Goal: Navigation & Orientation: Find specific page/section

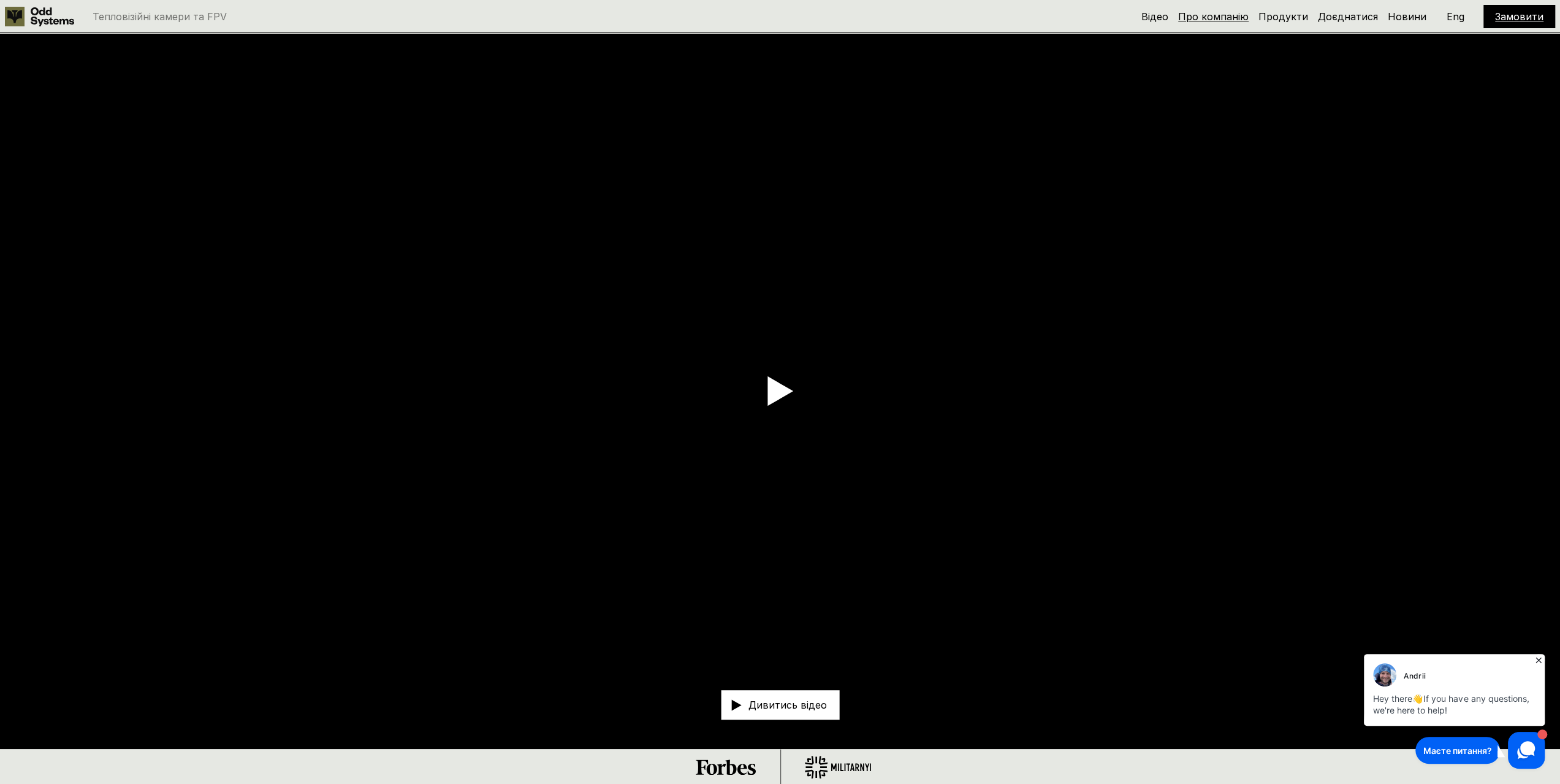
click at [1232, 14] on link "Про компанію" at bounding box center [1213, 16] width 71 height 12
